Goal: Information Seeking & Learning: Find specific fact

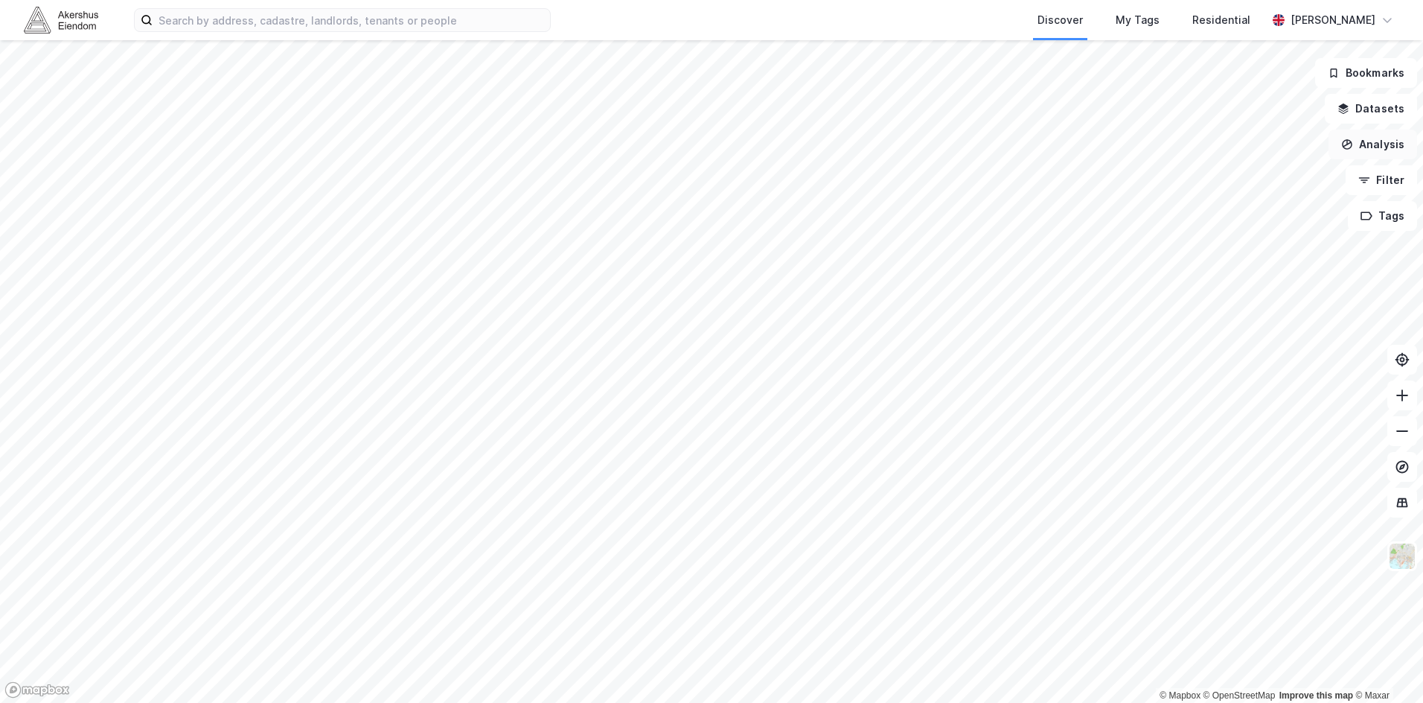
click at [1334, 154] on div "© Mapbox © OpenStreetMap Improve this map © Maxar Bookmarks Datasets Analysis F…" at bounding box center [711, 371] width 1423 height 663
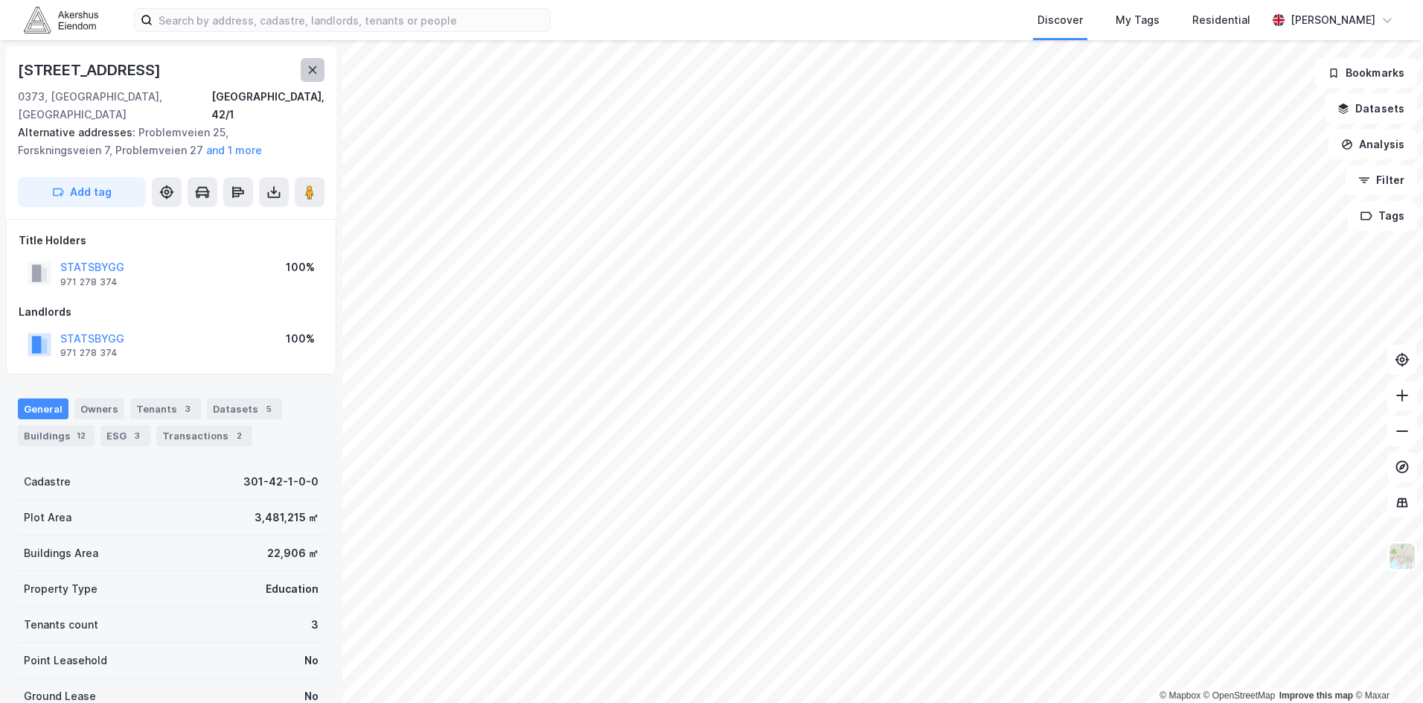
click at [321, 74] on button at bounding box center [313, 70] width 24 height 24
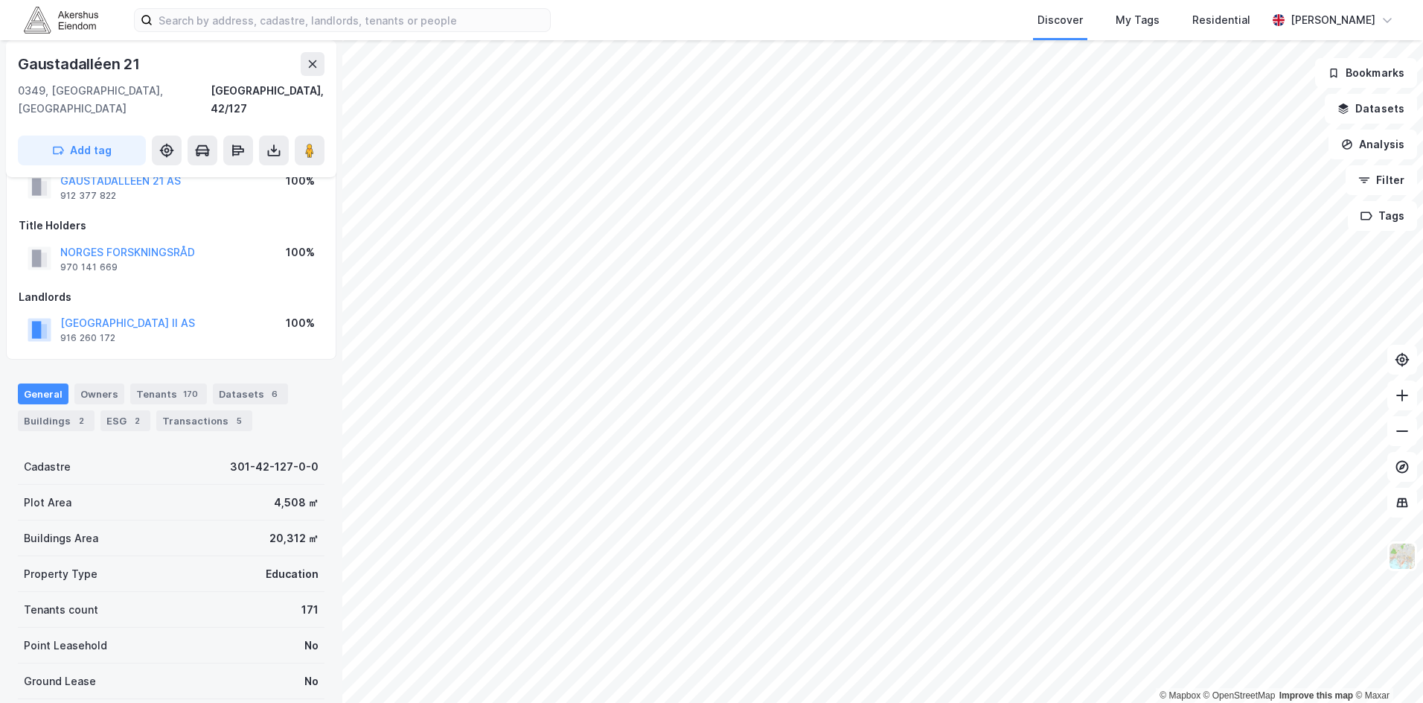
scroll to position [74, 0]
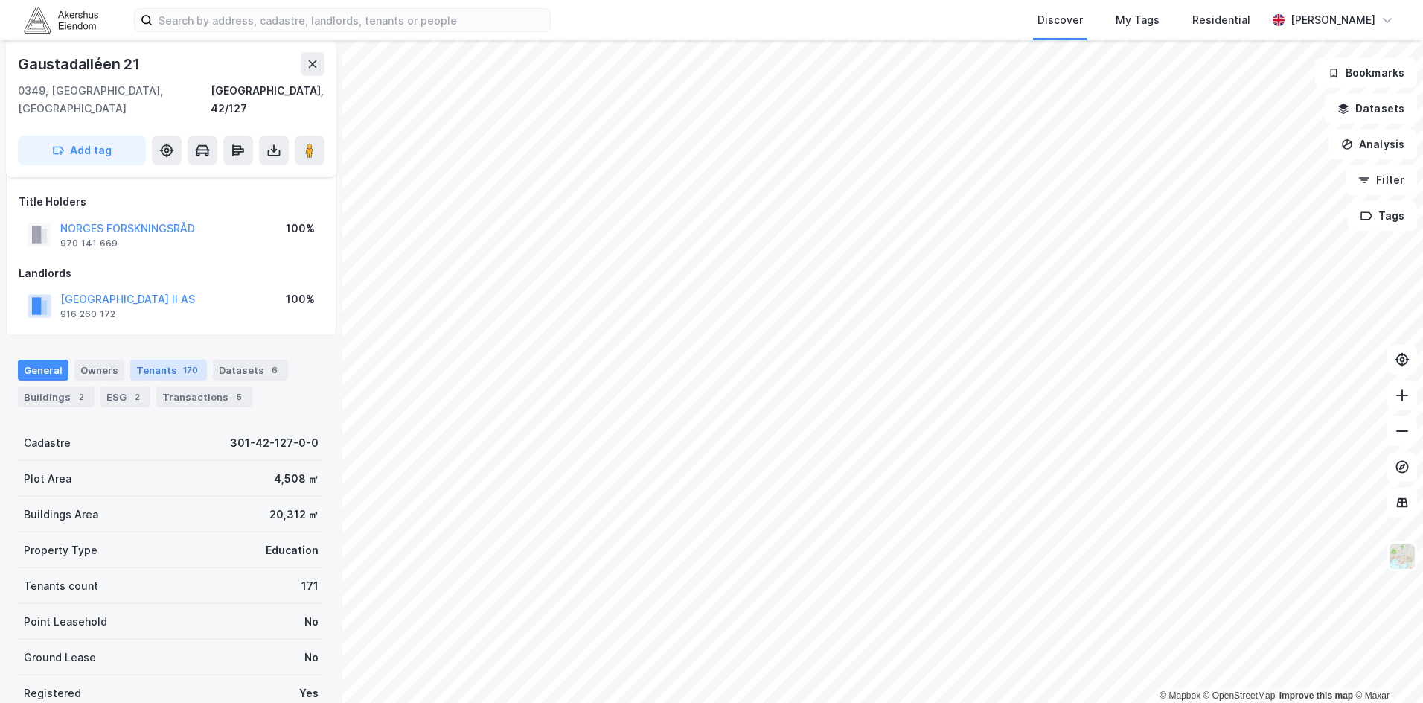
click at [158, 360] on div "Tenants 170" at bounding box center [168, 370] width 77 height 21
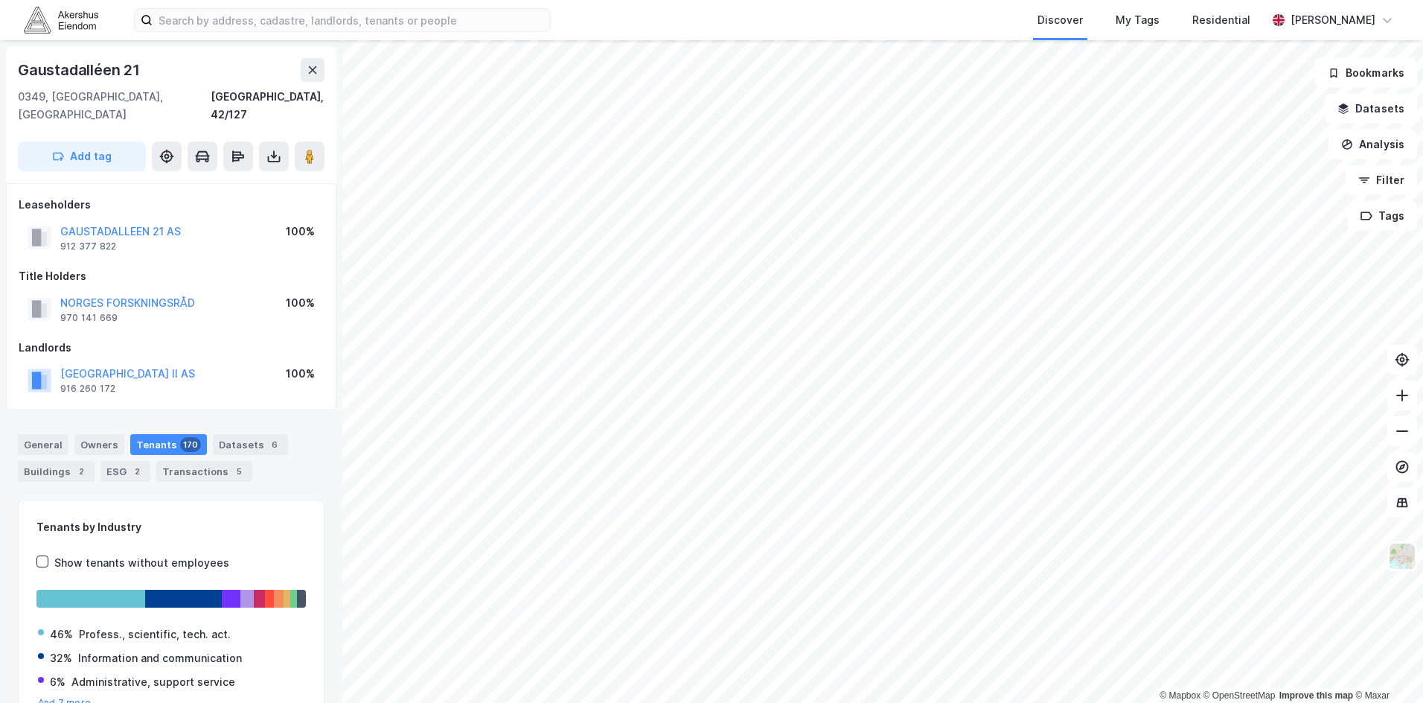
scroll to position [1, 0]
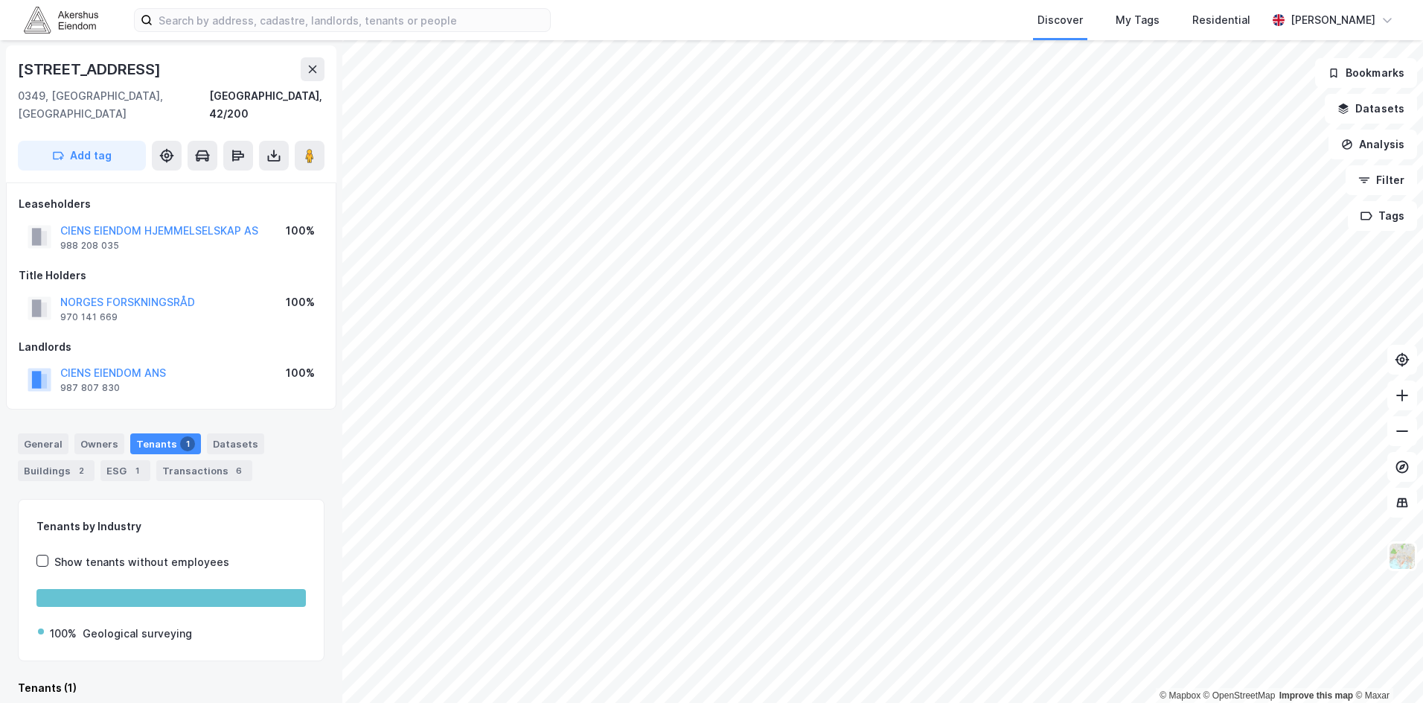
scroll to position [1, 0]
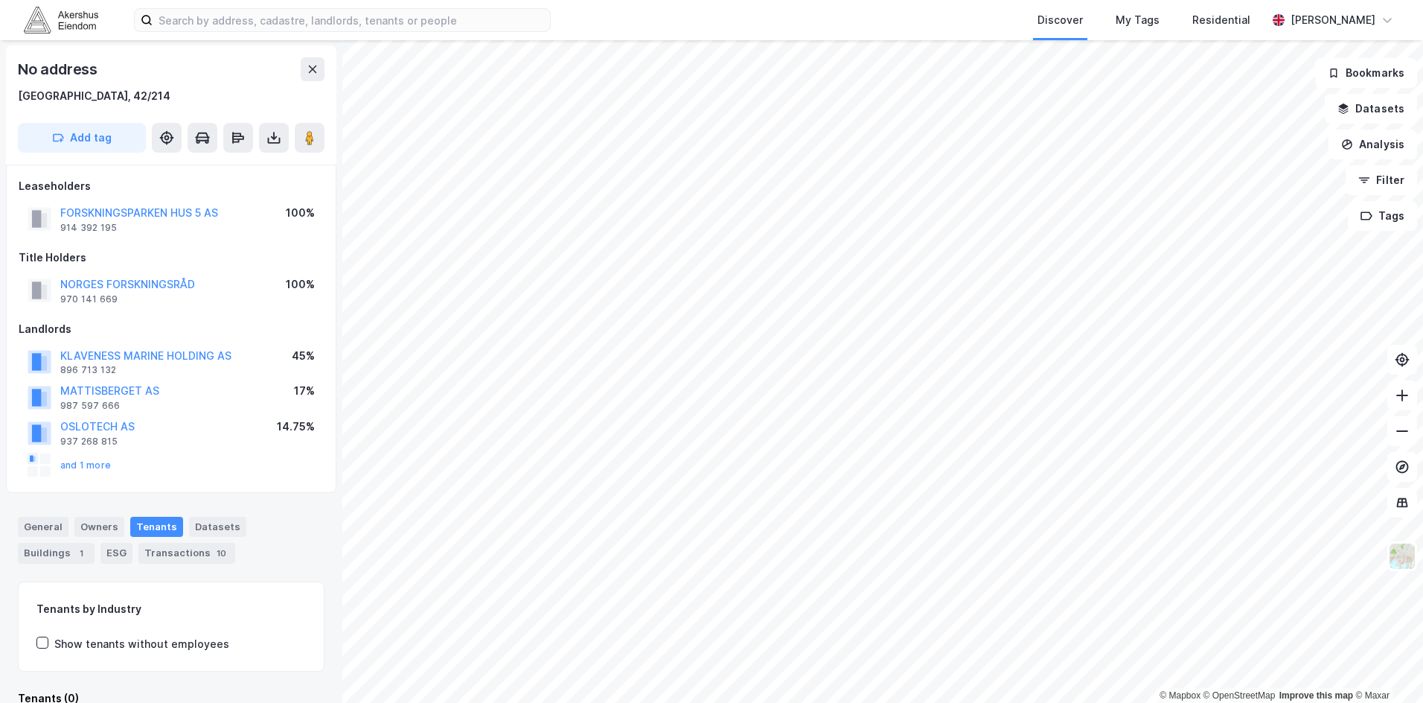
scroll to position [1, 0]
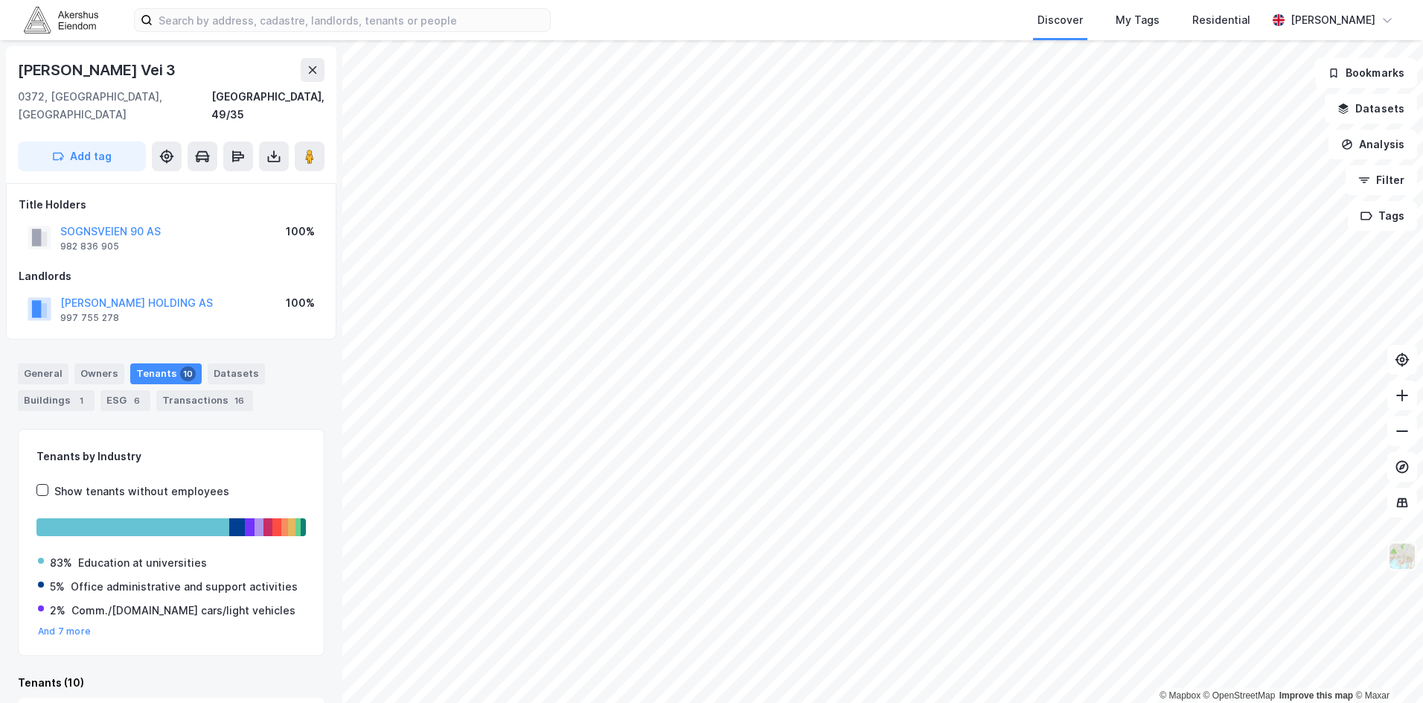
click at [1399, 557] on img at bounding box center [1402, 556] width 28 height 28
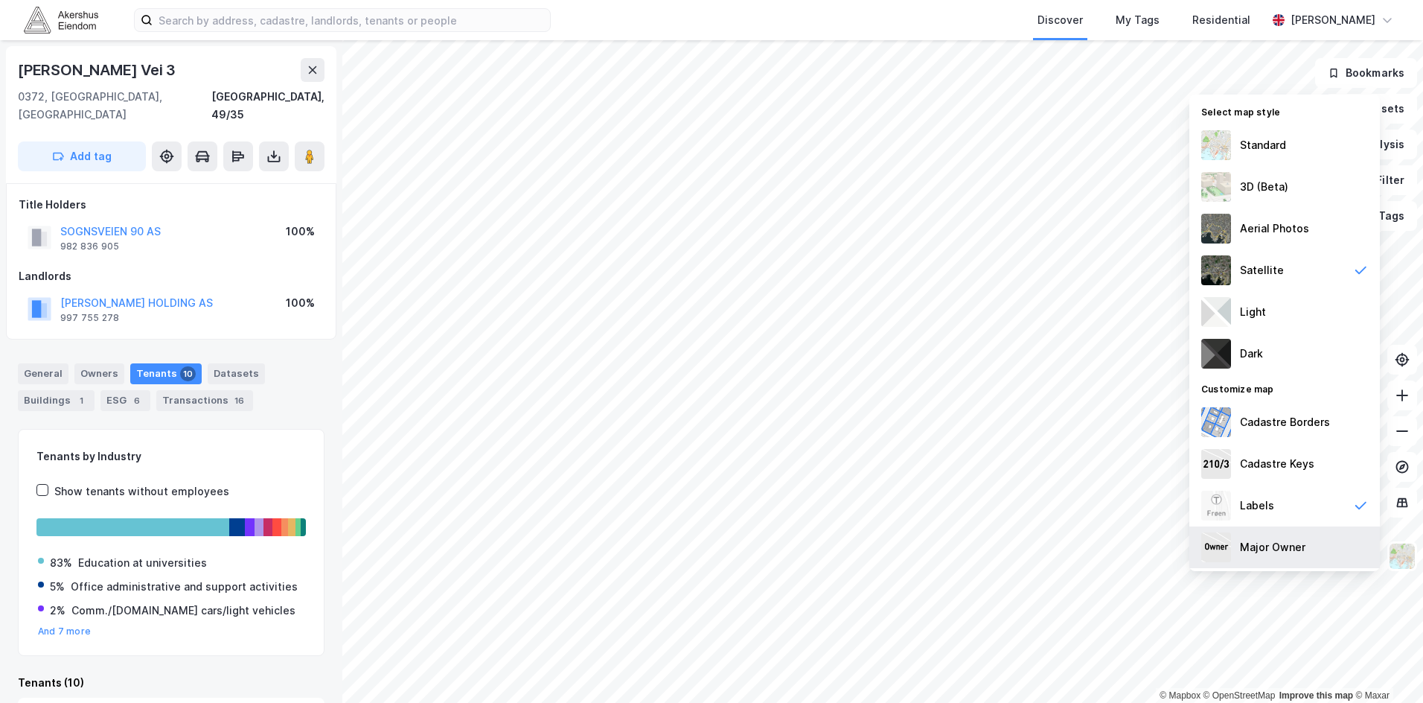
click at [1323, 550] on div "Major Owner" at bounding box center [1285, 547] width 191 height 42
click at [1285, 320] on div "Light" at bounding box center [1285, 312] width 191 height 42
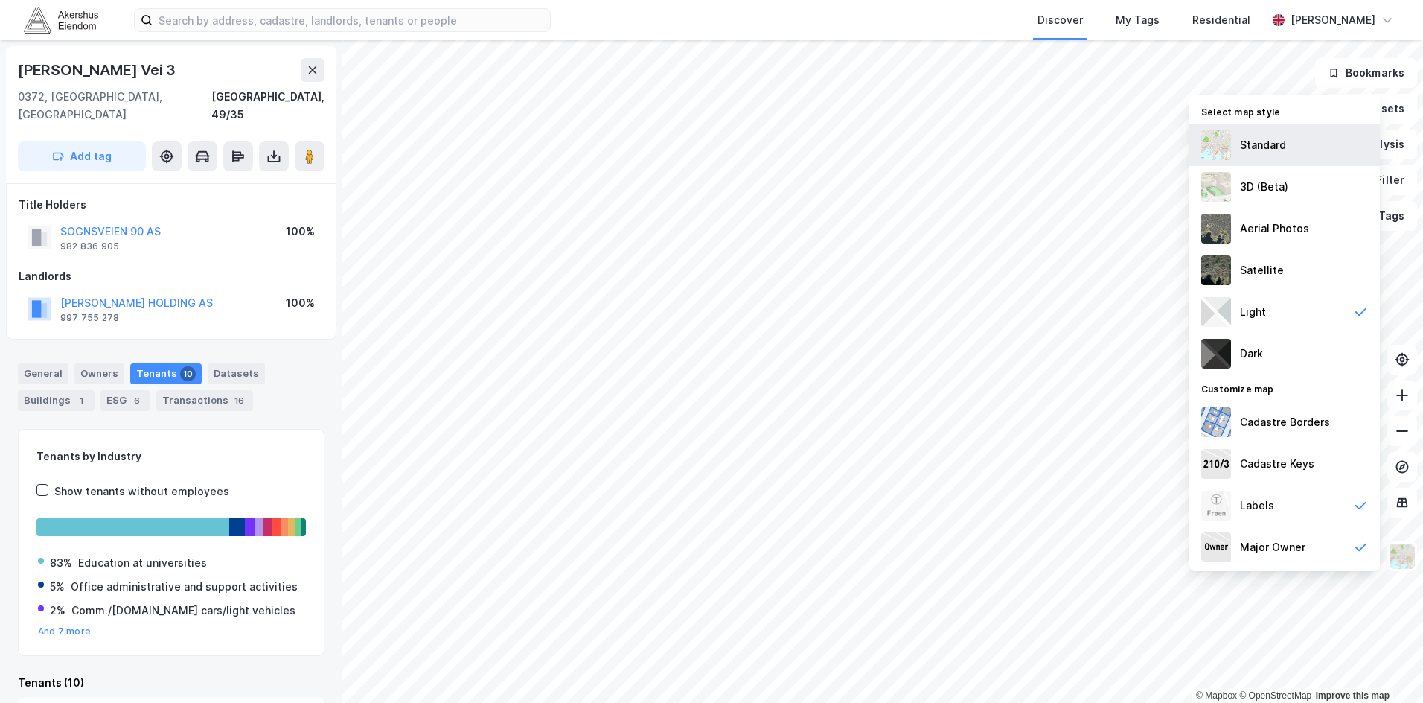
click at [1303, 153] on div "Standard" at bounding box center [1285, 145] width 191 height 42
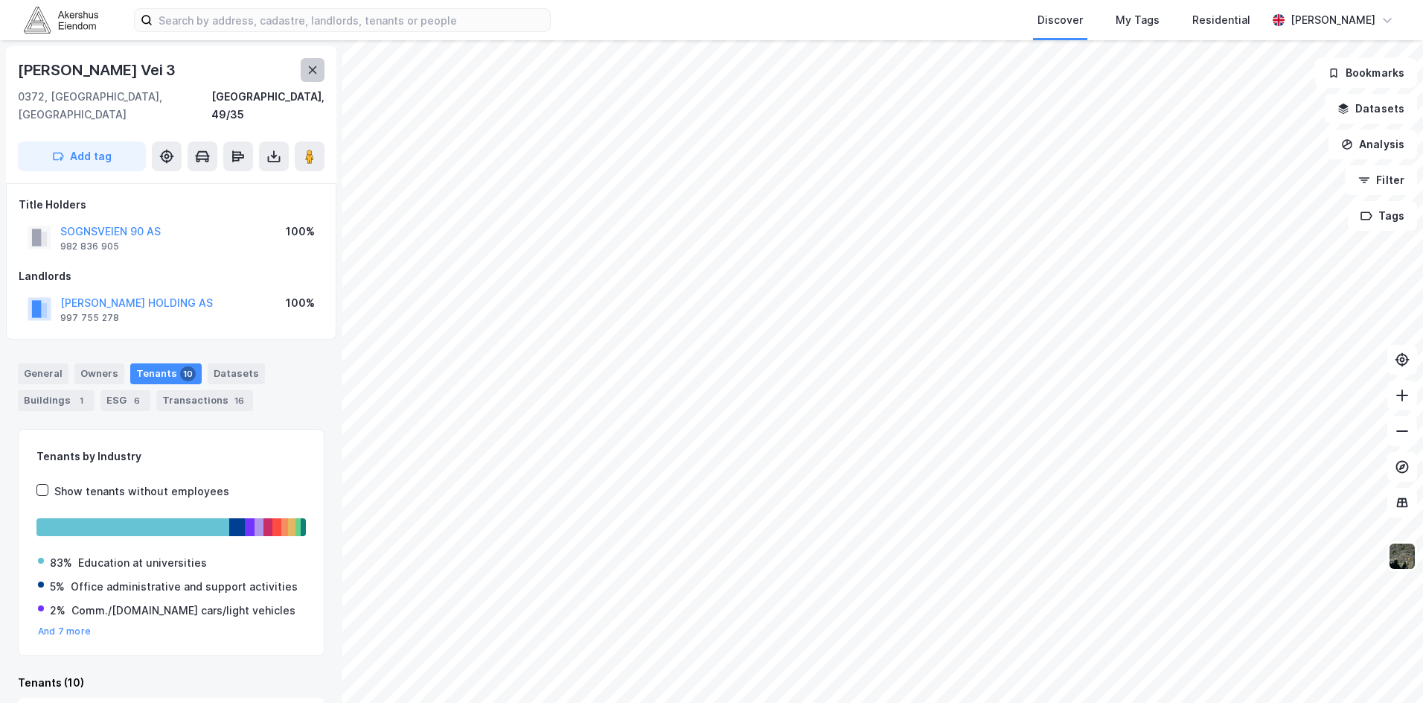
click at [318, 67] on icon at bounding box center [313, 70] width 12 height 12
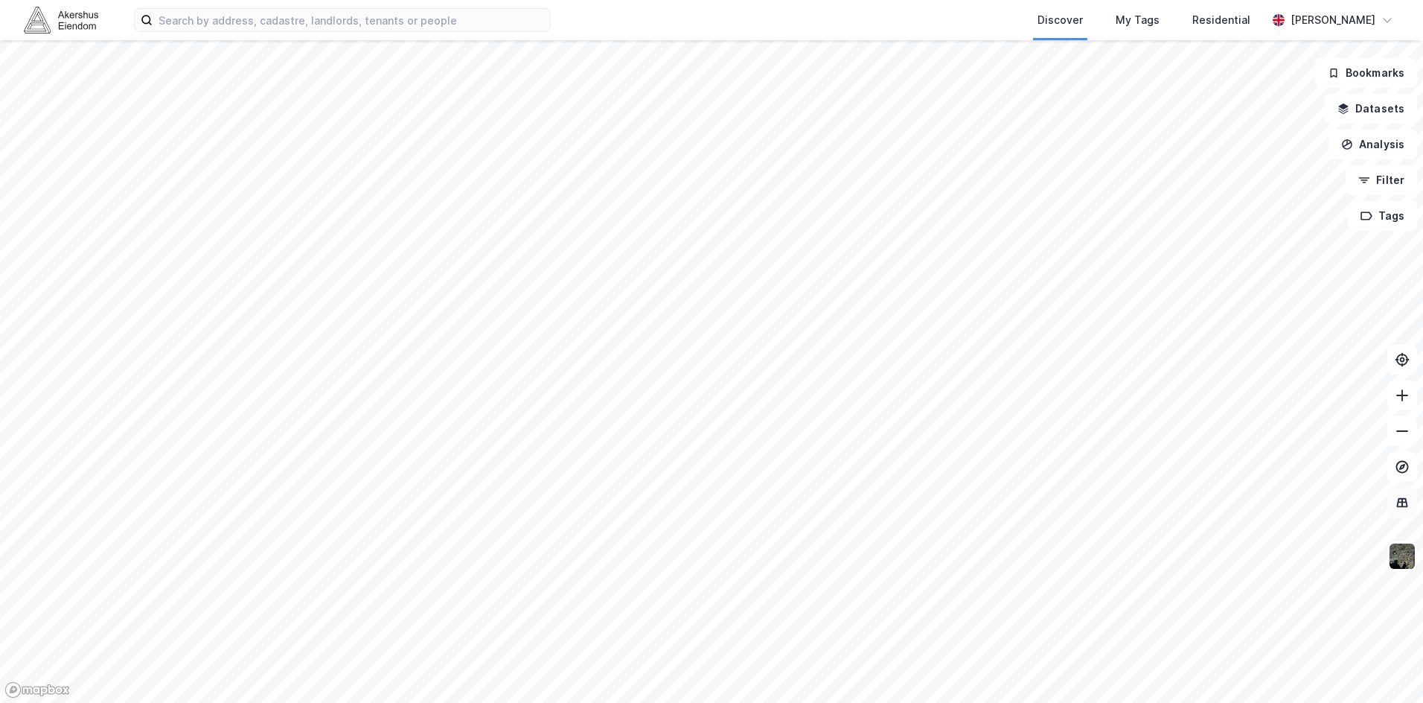
click at [1400, 505] on icon at bounding box center [1402, 502] width 15 height 15
click at [1393, 553] on img at bounding box center [1402, 556] width 28 height 28
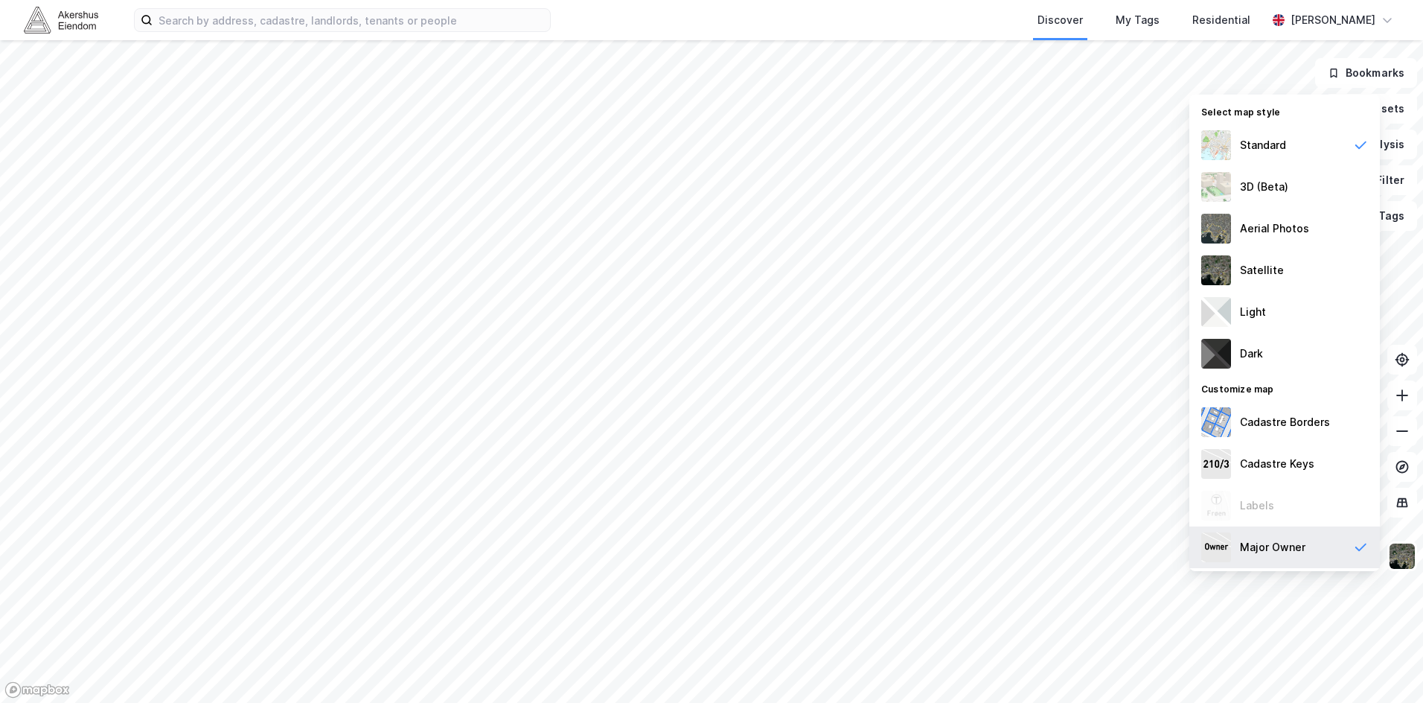
click at [1336, 550] on div "Major Owner" at bounding box center [1285, 547] width 191 height 42
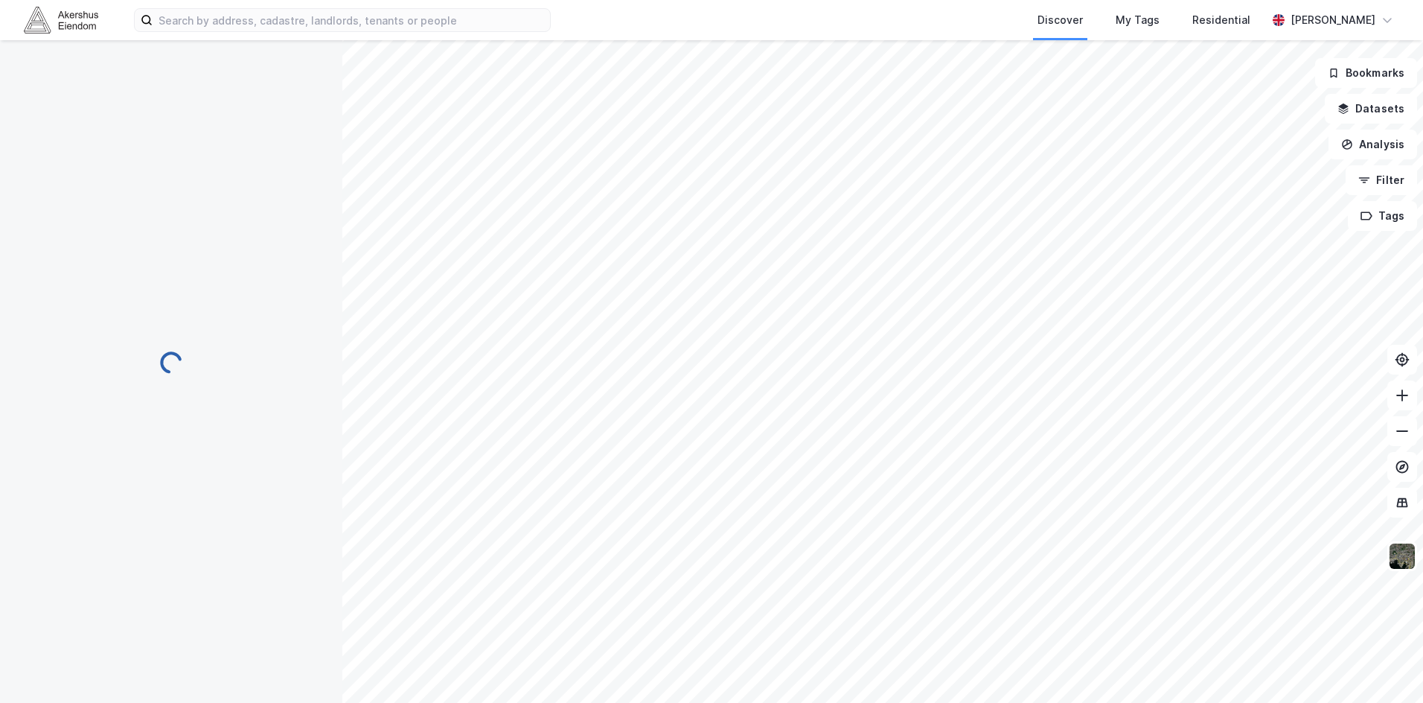
scroll to position [1, 0]
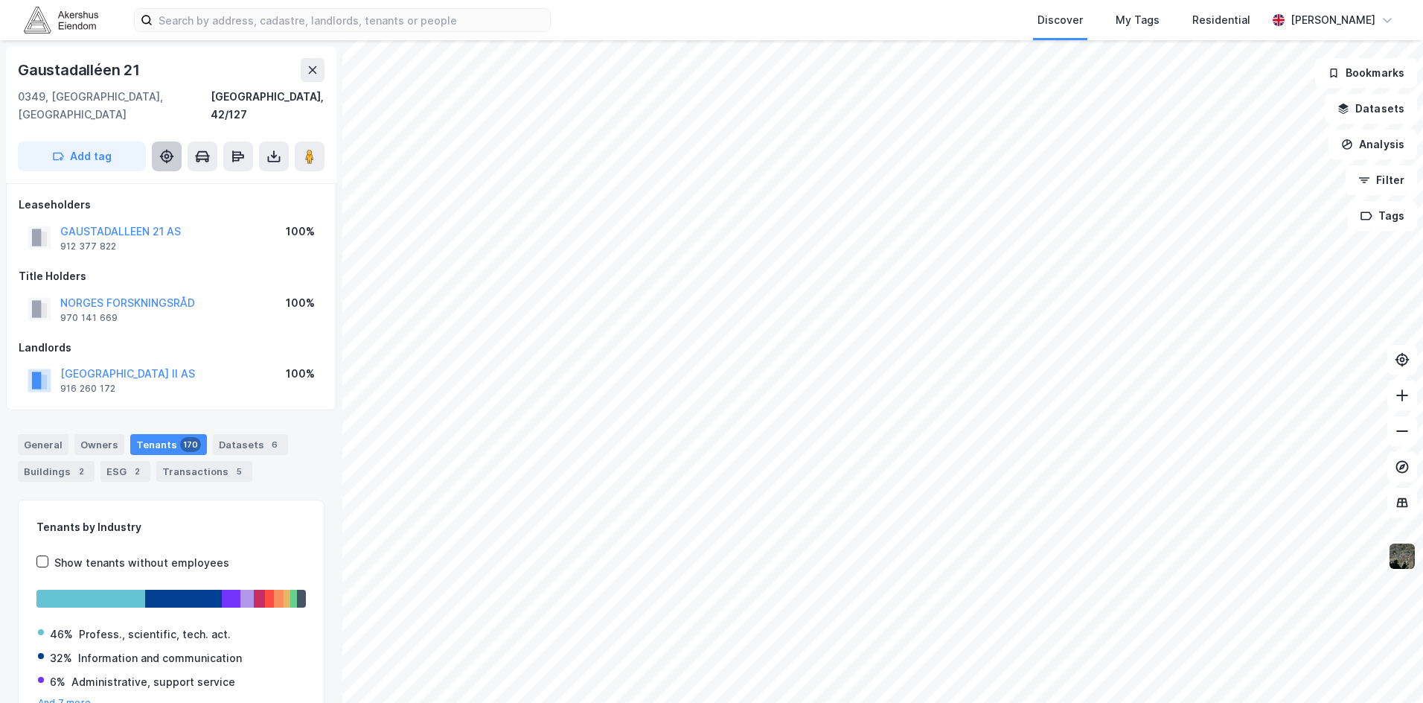
scroll to position [1, 0]
click at [307, 66] on icon at bounding box center [313, 69] width 12 height 12
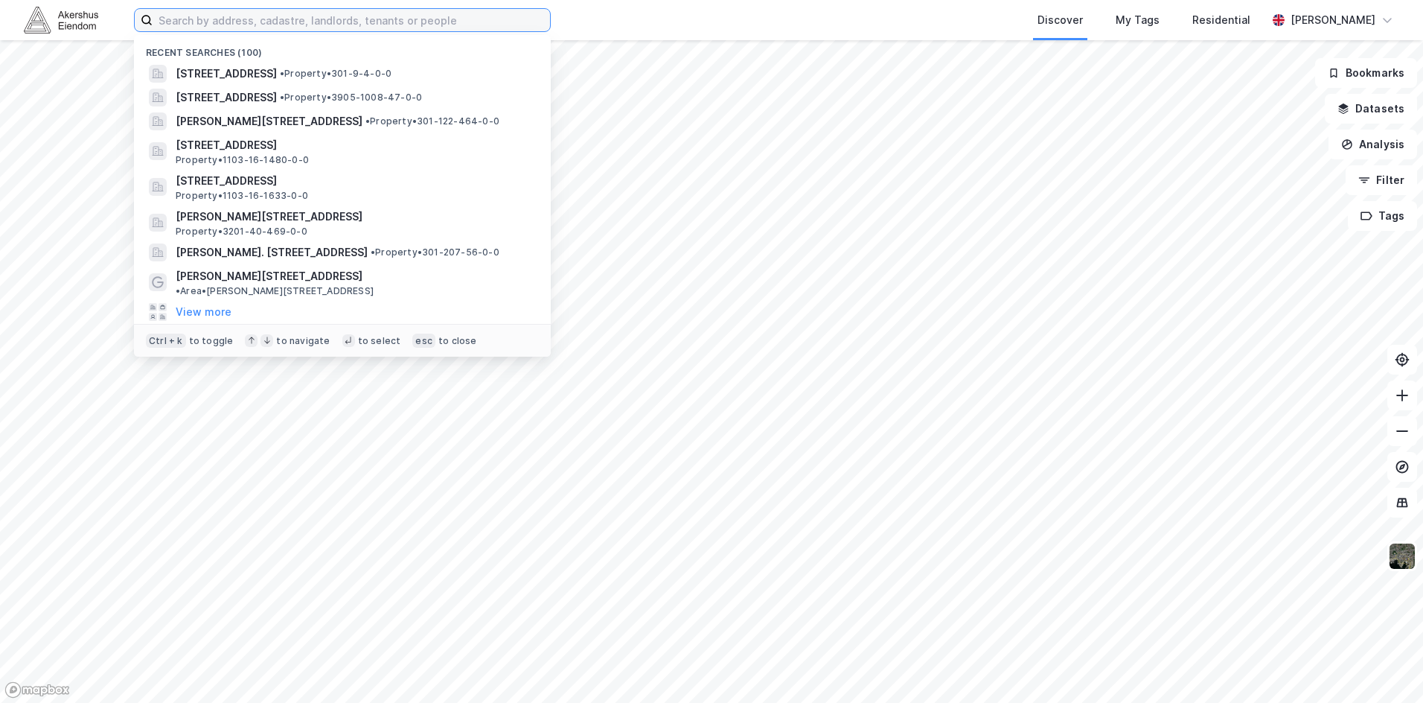
click at [300, 15] on input at bounding box center [352, 20] width 398 height 22
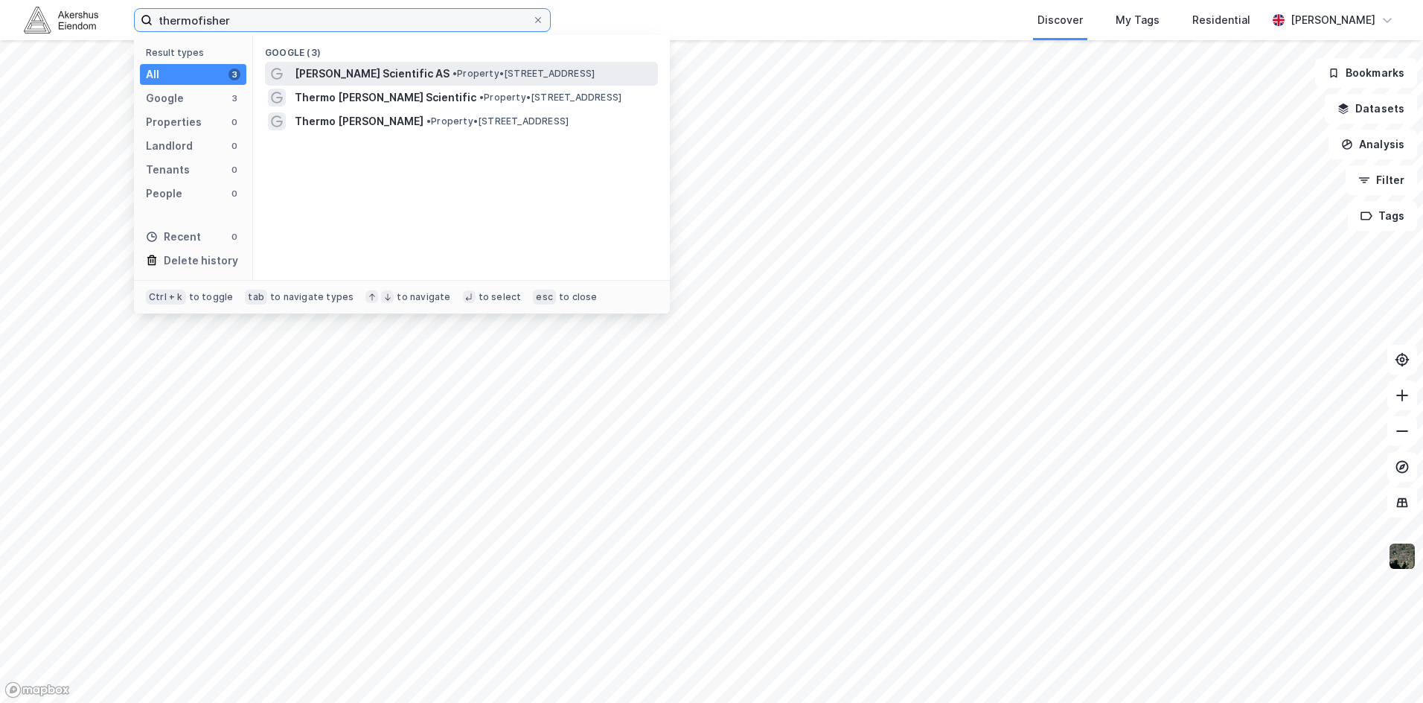
type input "thermofisher"
click at [549, 79] on span "• Property • [STREET_ADDRESS]" at bounding box center [524, 74] width 142 height 12
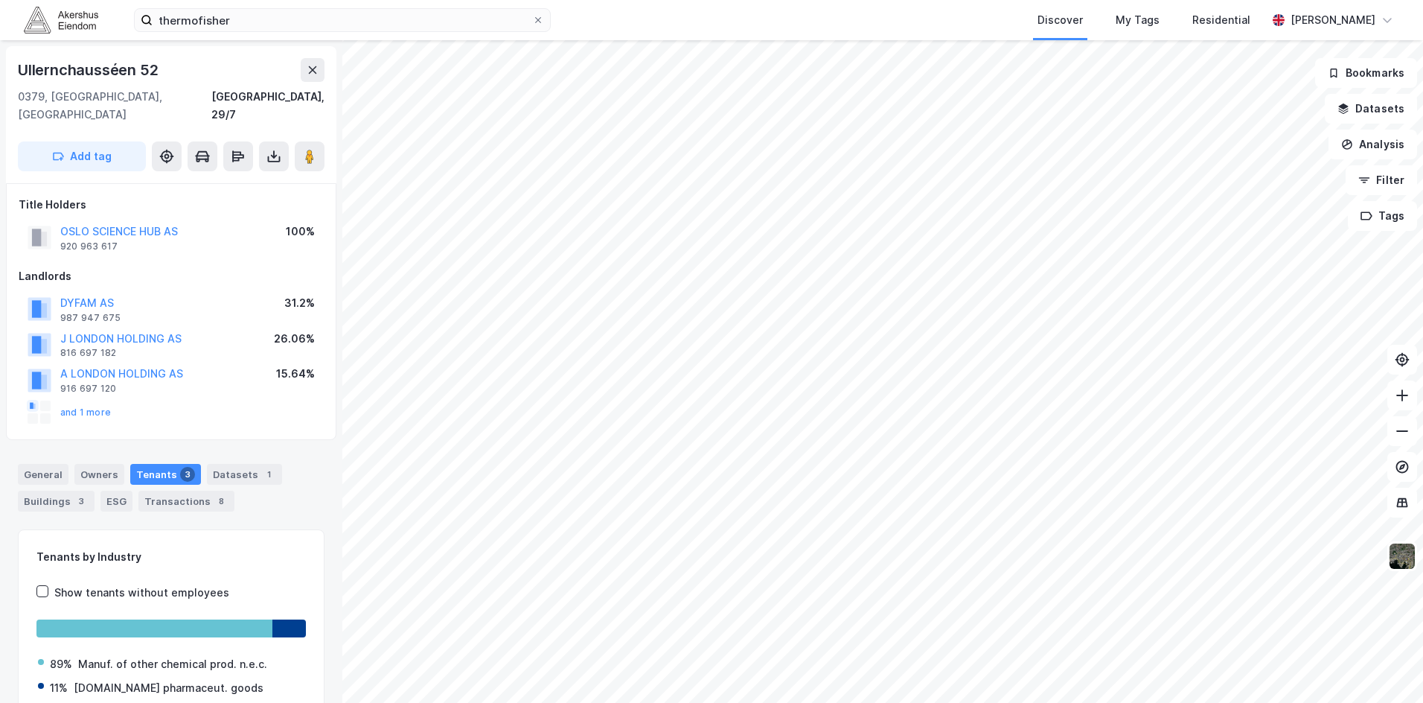
scroll to position [1, 0]
click at [286, 465] on div "© Mapbox © OpenStreetMap Improve this map [STREET_ADDRESS], 29/7 Add tag Title …" at bounding box center [711, 371] width 1423 height 663
click at [312, 64] on icon at bounding box center [313, 69] width 12 height 12
